Goal: Check status: Check status

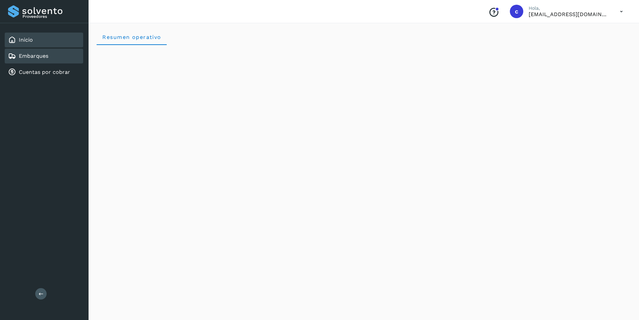
click at [26, 59] on link "Embarques" at bounding box center [34, 56] width 30 height 6
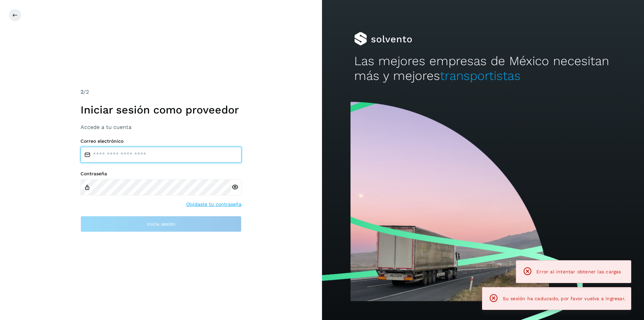
type input "**********"
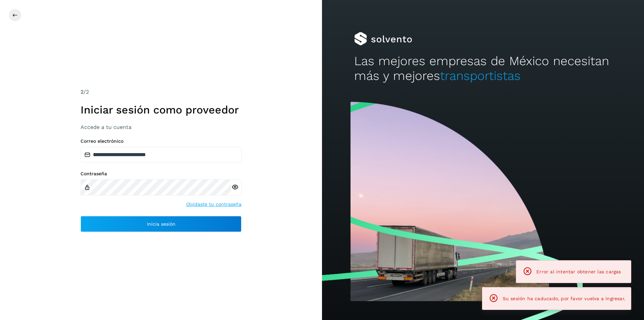
click at [165, 214] on div "**********" at bounding box center [161, 185] width 161 height 94
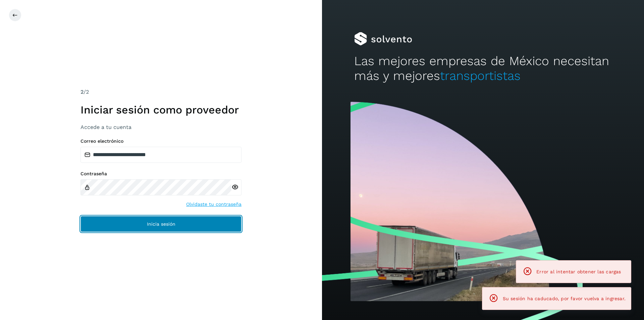
click at [160, 221] on button "Inicia sesión" at bounding box center [161, 224] width 161 height 16
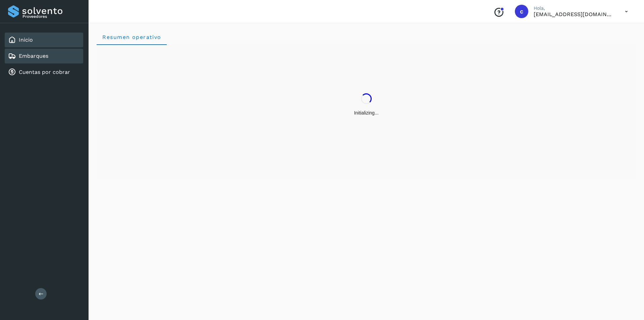
click at [58, 55] on div "Embarques" at bounding box center [44, 56] width 79 height 15
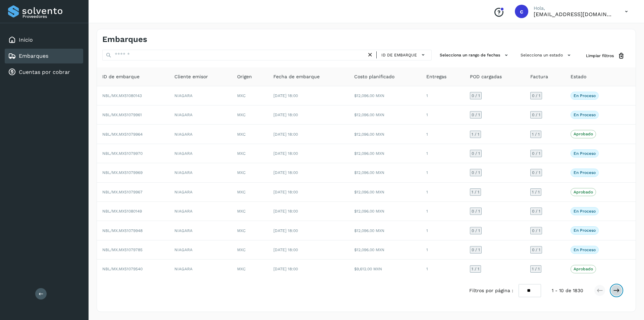
click at [616, 286] on button at bounding box center [616, 290] width 11 height 11
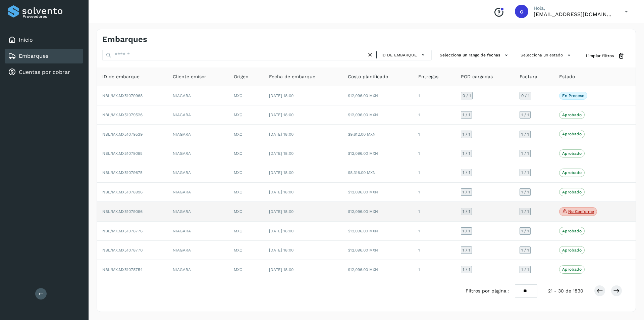
click at [586, 212] on p "No conforme" at bounding box center [582, 211] width 26 height 5
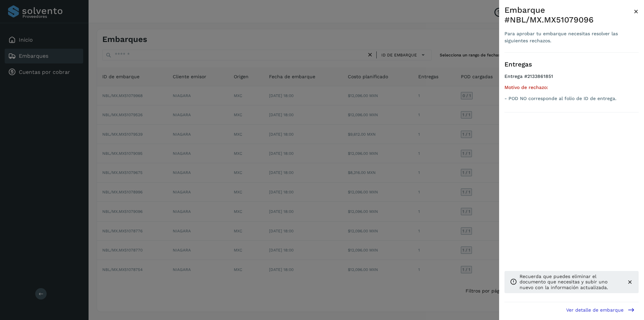
click at [634, 14] on span "×" at bounding box center [636, 11] width 5 height 9
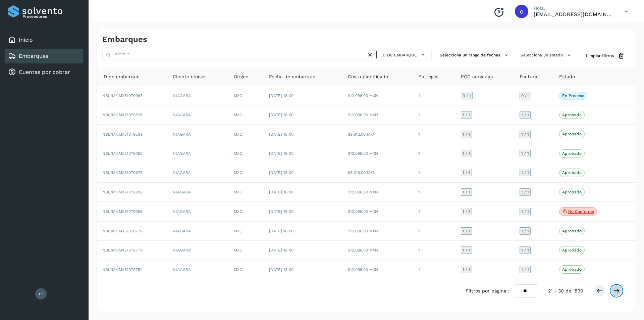
click at [619, 293] on icon at bounding box center [616, 290] width 7 height 7
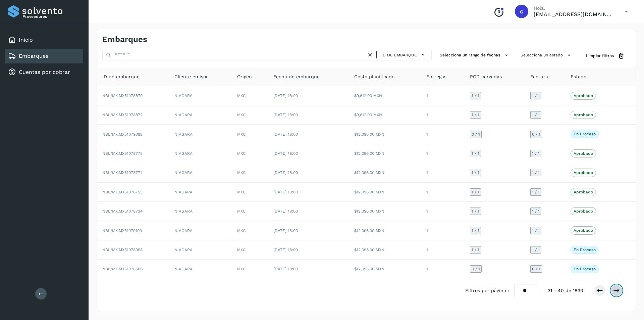
click at [616, 295] on button at bounding box center [616, 290] width 11 height 11
click at [616, 286] on button at bounding box center [616, 290] width 11 height 11
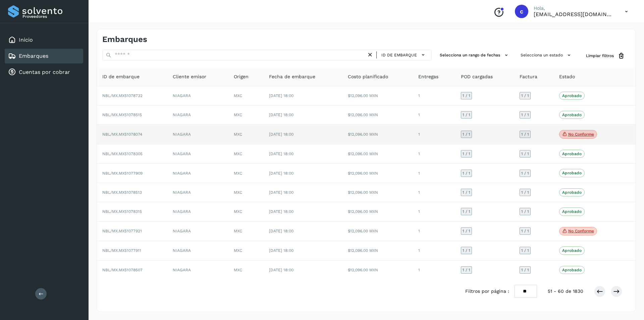
click at [580, 133] on p "No conforme" at bounding box center [582, 134] width 26 height 5
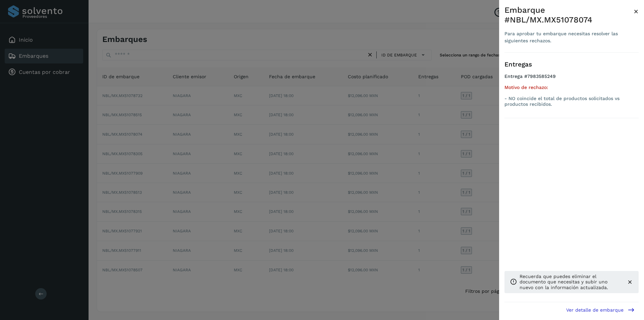
click at [639, 12] on div "Embarque #NBL/MX.MX51078074 Para aprobar tu embarque necesitas resolver las sig…" at bounding box center [571, 165] width 145 height 331
click at [637, 11] on span "×" at bounding box center [636, 11] width 5 height 9
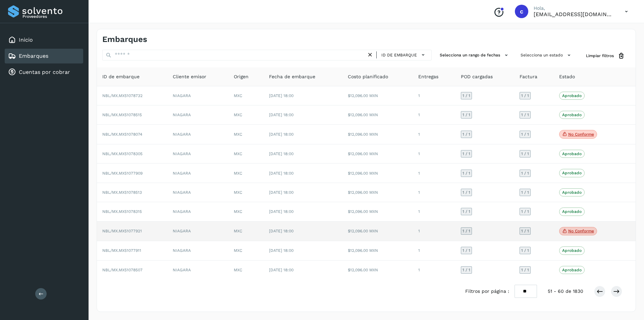
click at [585, 231] on p "No conforme" at bounding box center [582, 231] width 26 height 5
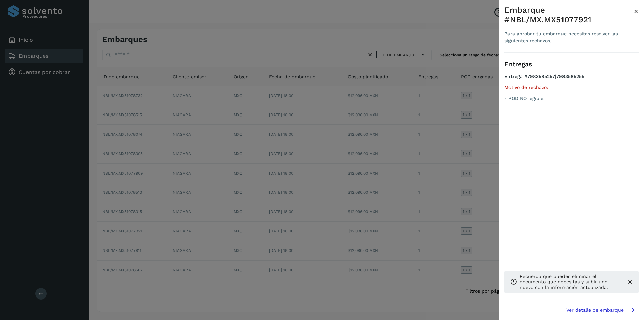
click at [638, 12] on span "×" at bounding box center [636, 11] width 5 height 9
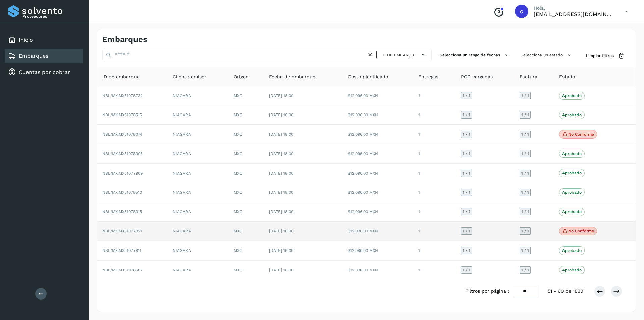
click at [366, 233] on td "$12,096.00 MXN" at bounding box center [378, 231] width 70 height 20
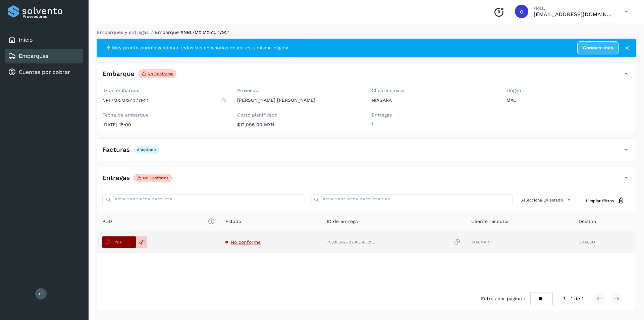
click at [122, 239] on span "PDF" at bounding box center [113, 242] width 22 height 11
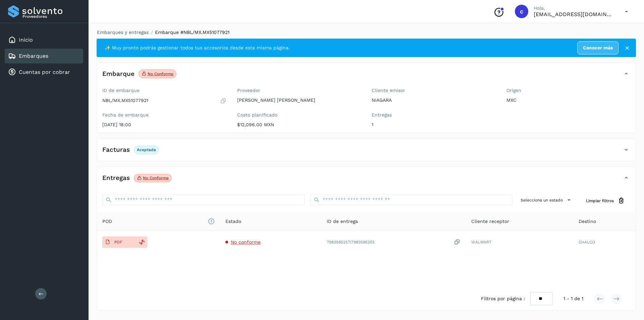
click at [163, 178] on p "No conforme" at bounding box center [156, 178] width 26 height 5
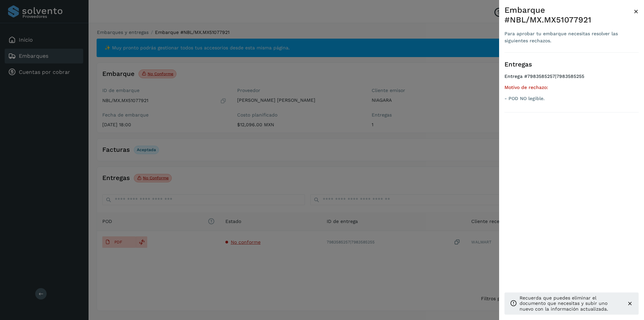
click at [637, 7] on span "×" at bounding box center [636, 11] width 5 height 9
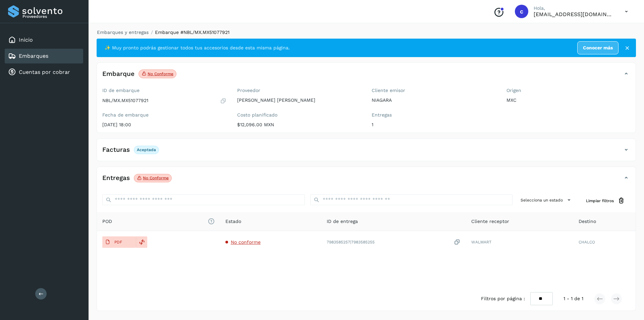
click at [41, 57] on link "Embarques" at bounding box center [34, 56] width 30 height 6
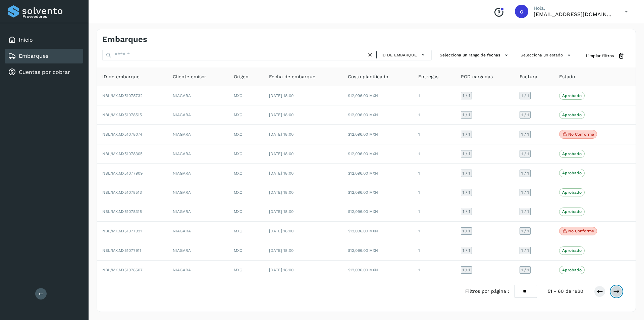
click at [614, 287] on button at bounding box center [616, 291] width 11 height 11
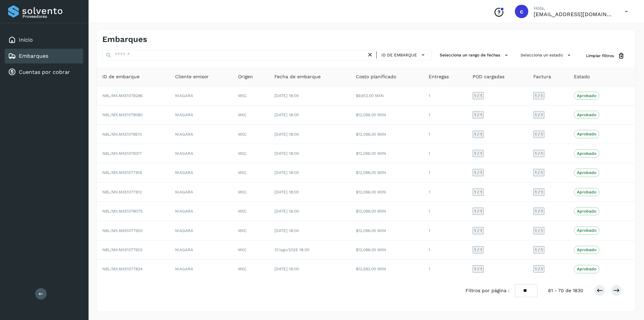
click at [49, 58] on div "Embarques" at bounding box center [44, 56] width 79 height 15
